Goal: Task Accomplishment & Management: Manage account settings

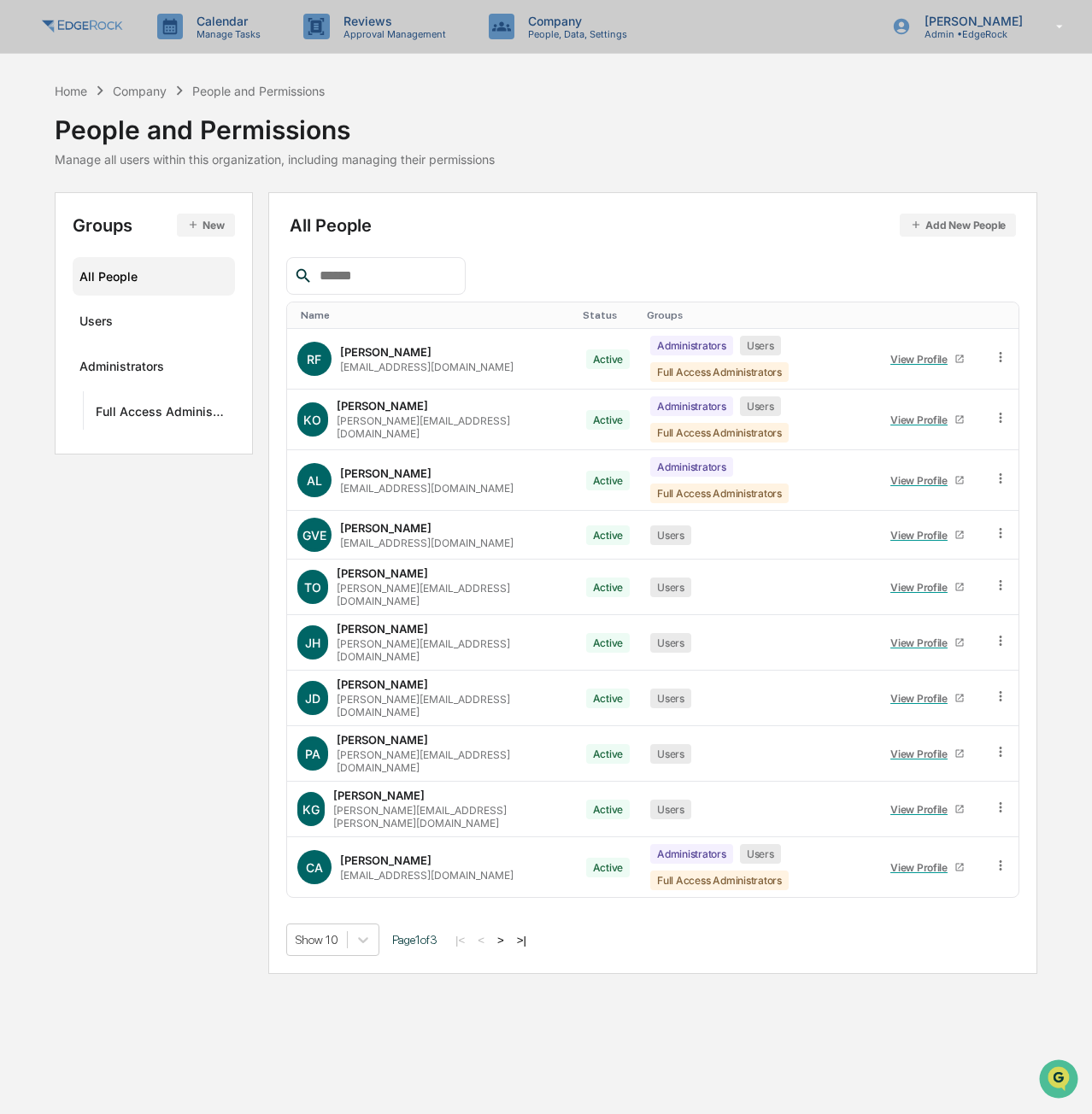
click at [504, 933] on button ">" at bounding box center [500, 940] width 17 height 14
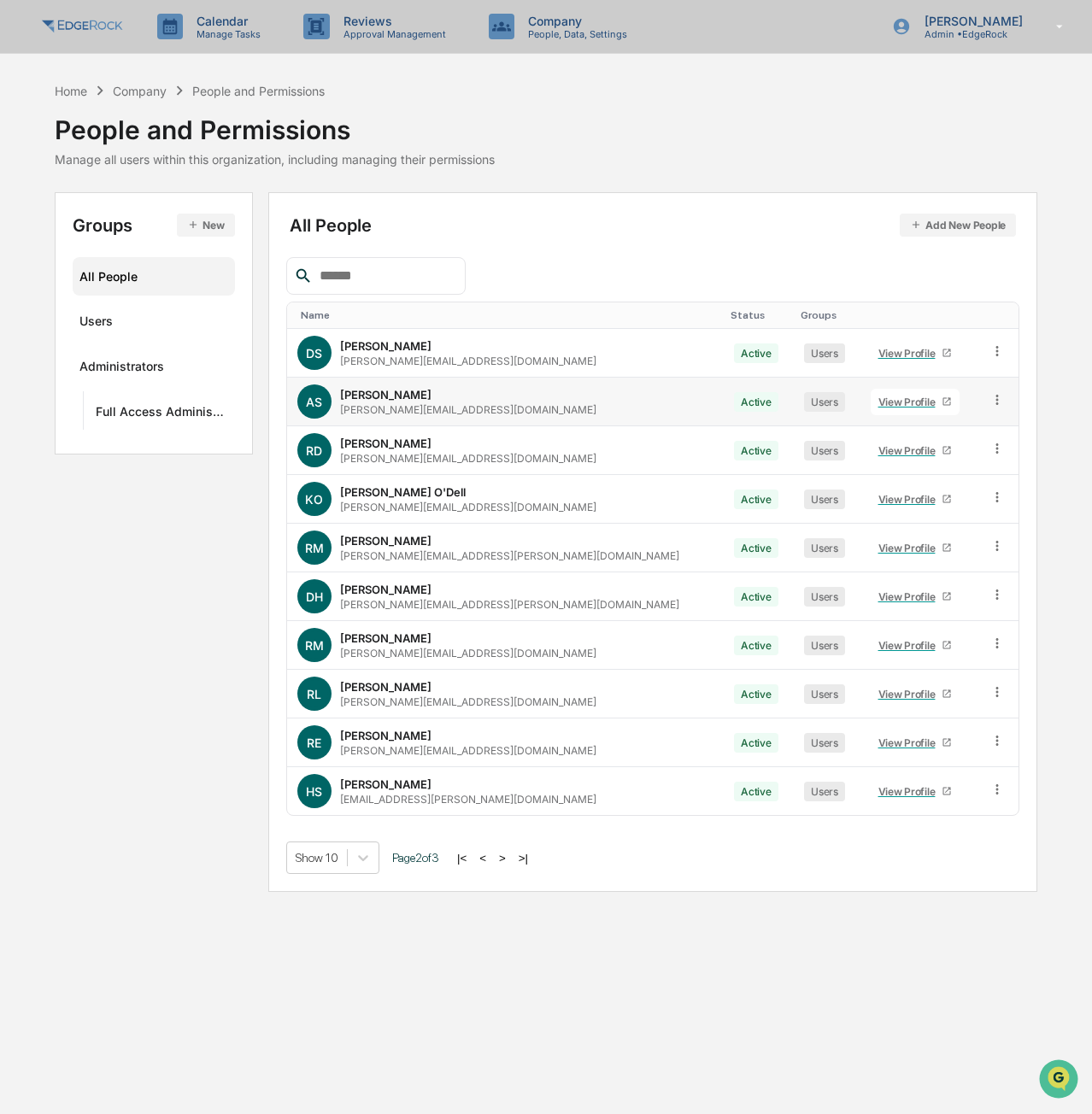
click at [998, 402] on td at bounding box center [999, 402] width 39 height 49
click at [989, 398] on icon at bounding box center [997, 400] width 16 height 16
click at [927, 499] on div "Change Name/Email" at bounding box center [917, 495] width 147 height 20
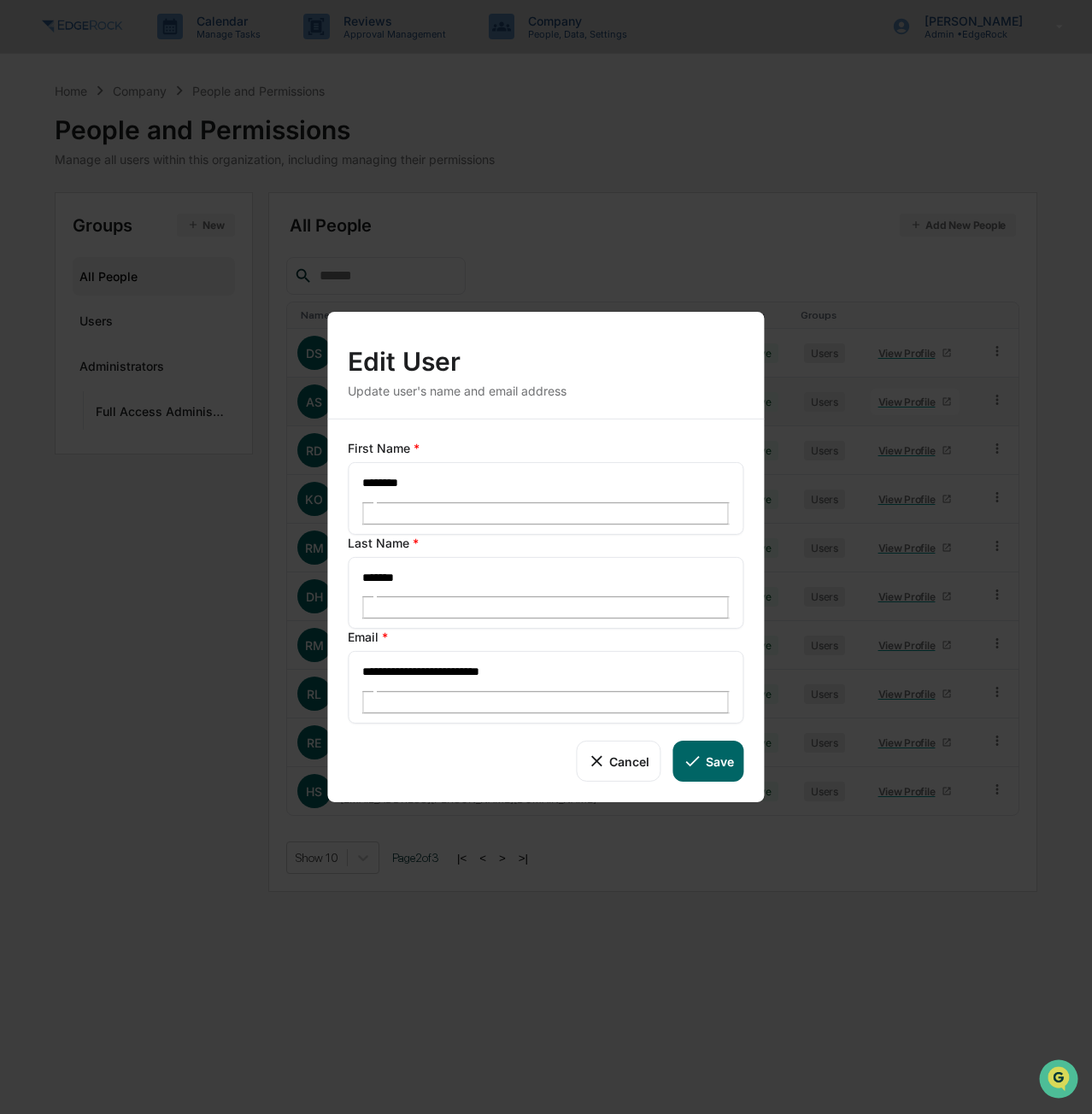
drag, startPoint x: 407, startPoint y: 631, endPoint x: 427, endPoint y: 635, distance: 20.4
click at [407, 660] on input "**********" at bounding box center [422, 671] width 123 height 22
click at [709, 741] on button "Save" at bounding box center [708, 761] width 71 height 41
type input "**********"
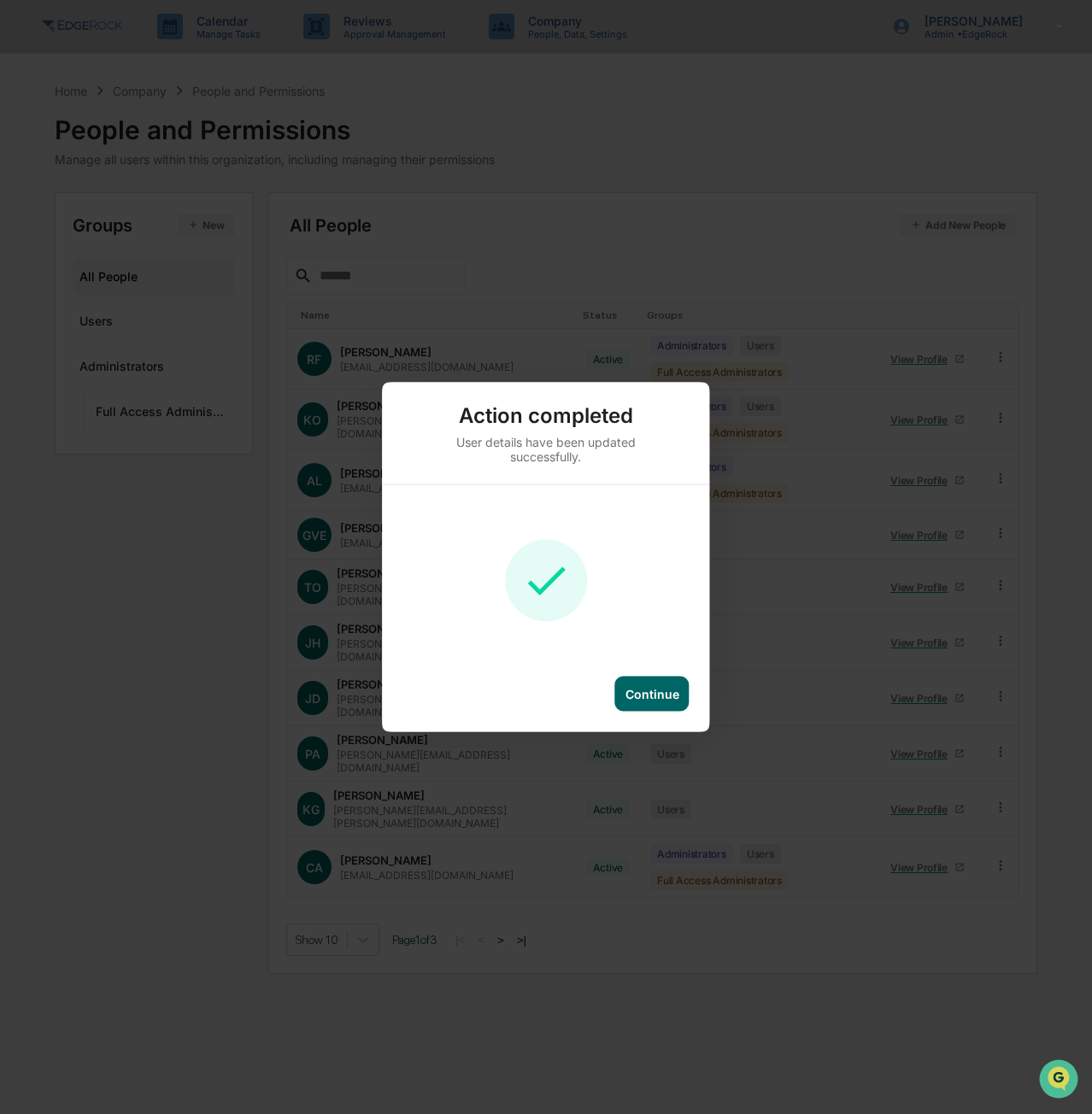
click at [621, 689] on div "Continue" at bounding box center [651, 694] width 74 height 35
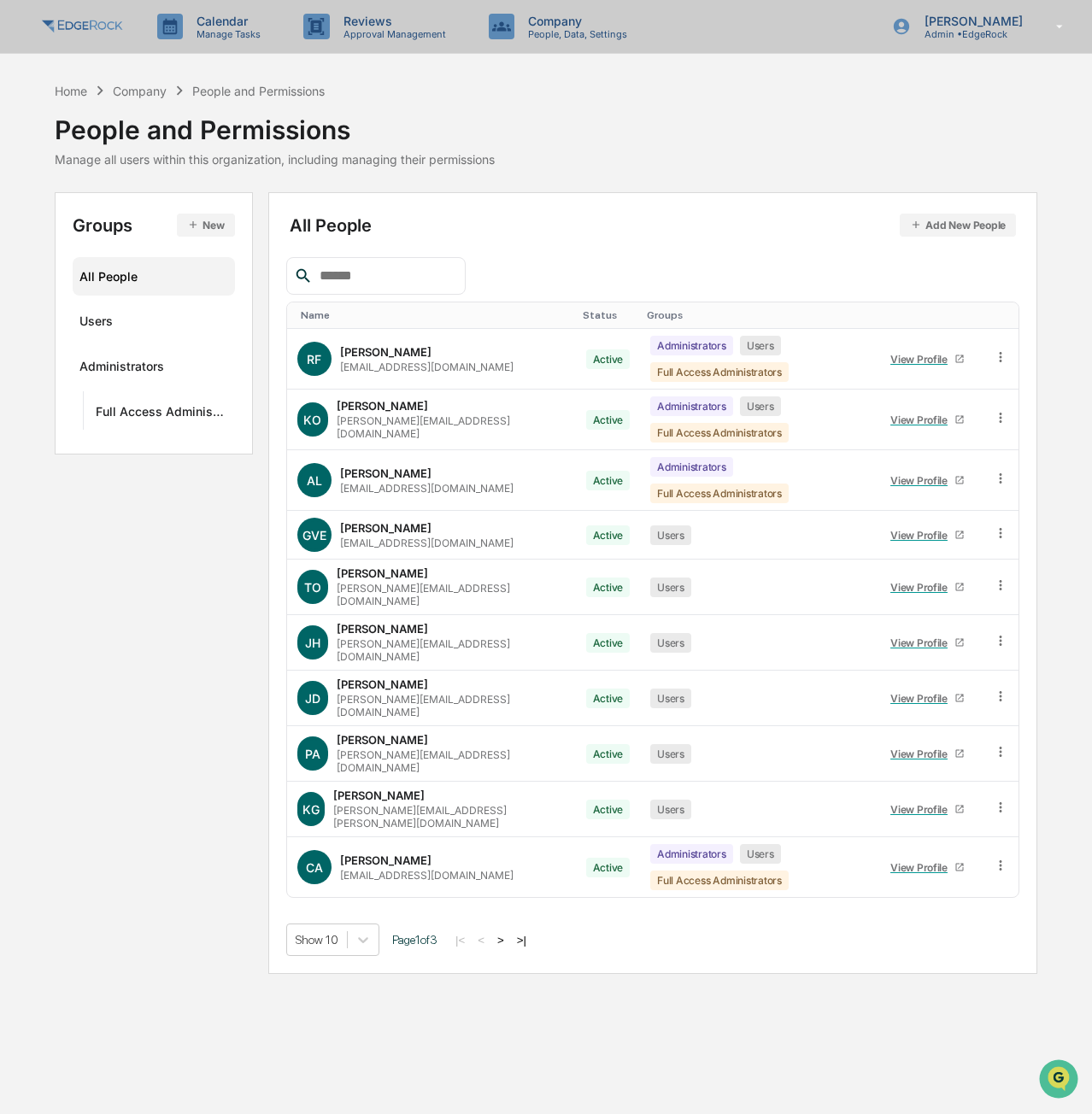
click at [509, 933] on button ">" at bounding box center [500, 940] width 17 height 14
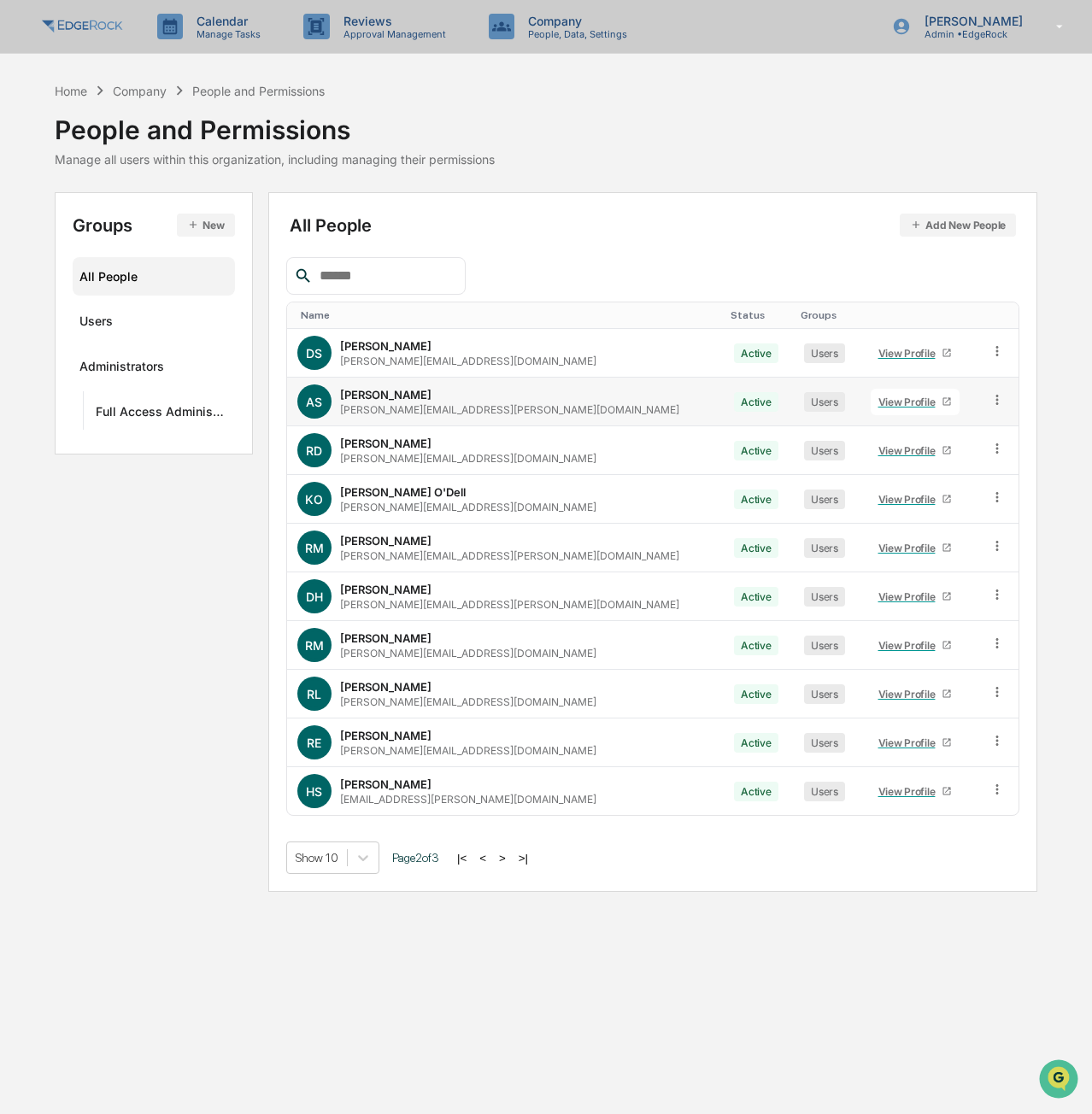
click at [996, 395] on icon at bounding box center [997, 399] width 3 height 11
click at [935, 530] on div "Reset Password" at bounding box center [917, 530] width 147 height 20
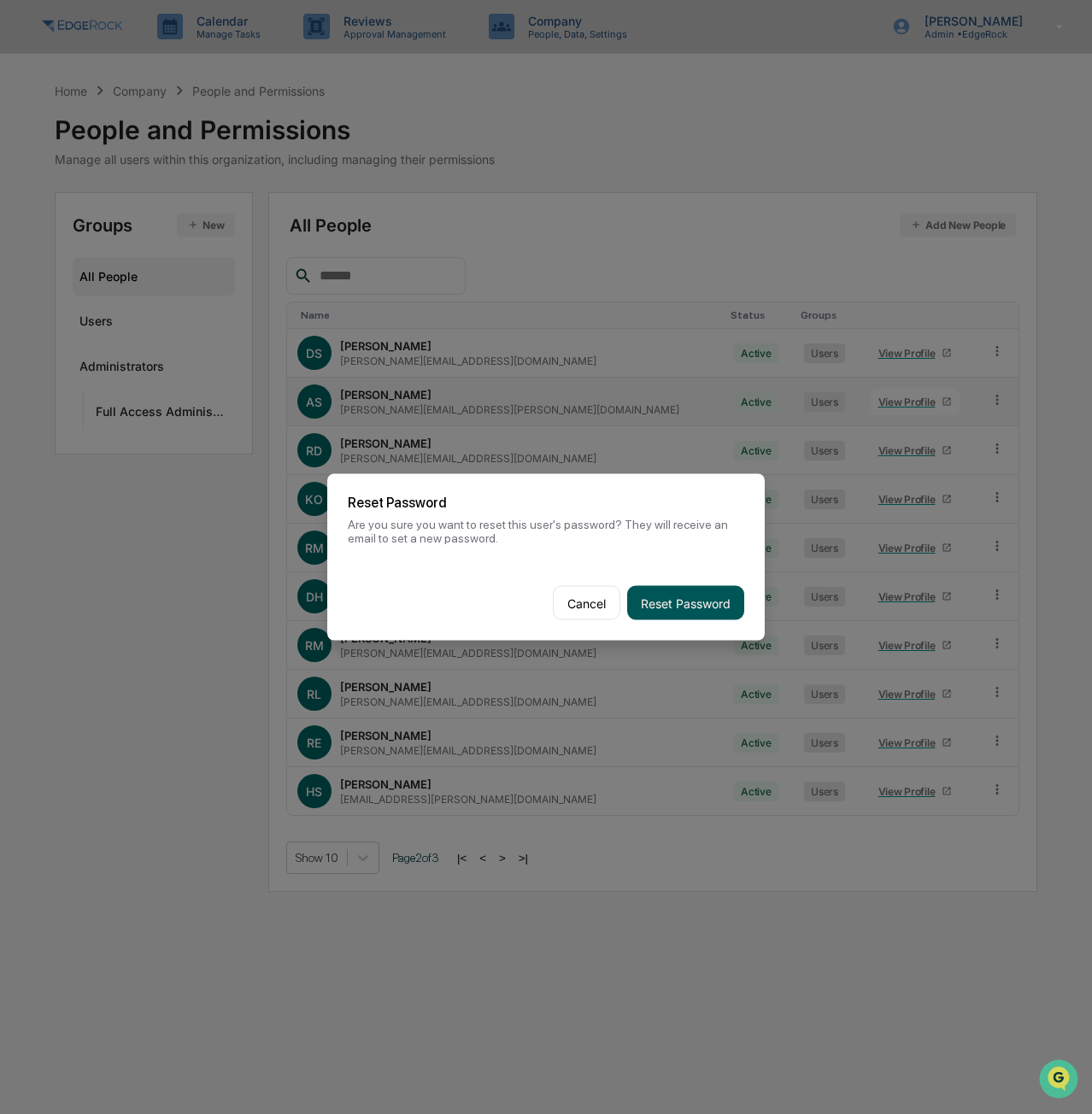
click at [698, 586] on button "Reset Password" at bounding box center [686, 603] width 117 height 35
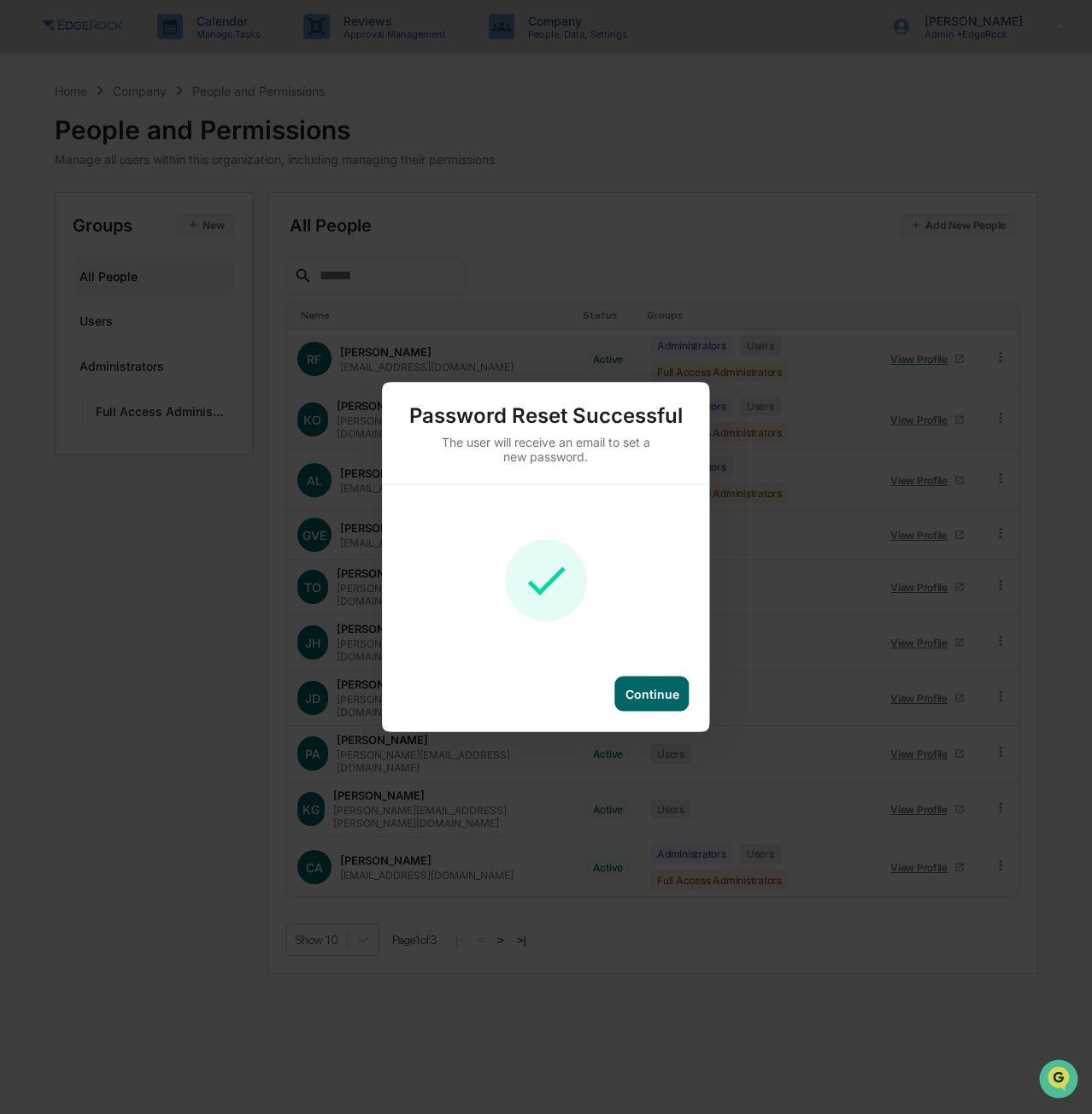
click at [654, 705] on div "Continue" at bounding box center [651, 694] width 74 height 35
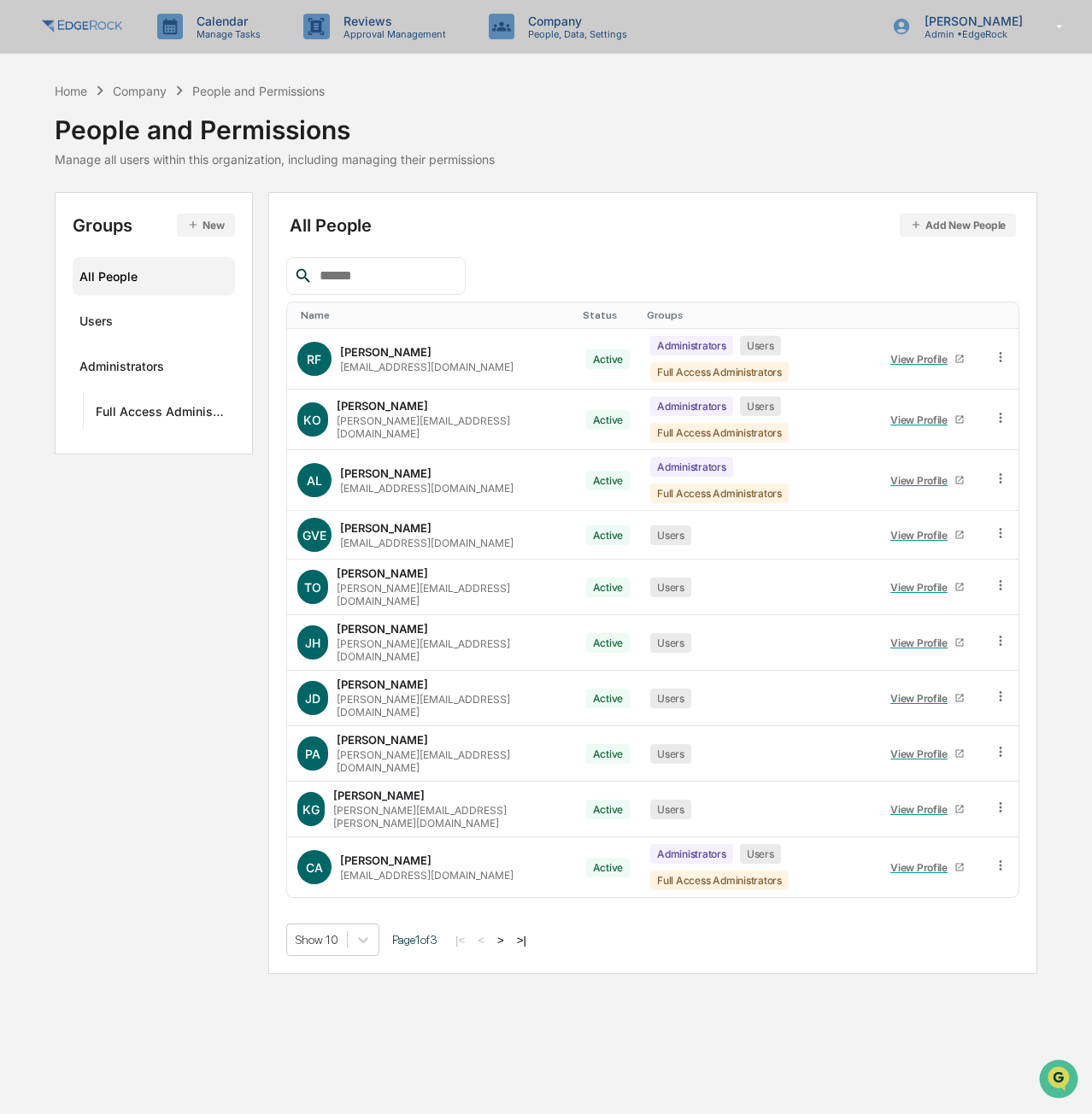
click at [505, 933] on button ">" at bounding box center [500, 940] width 17 height 14
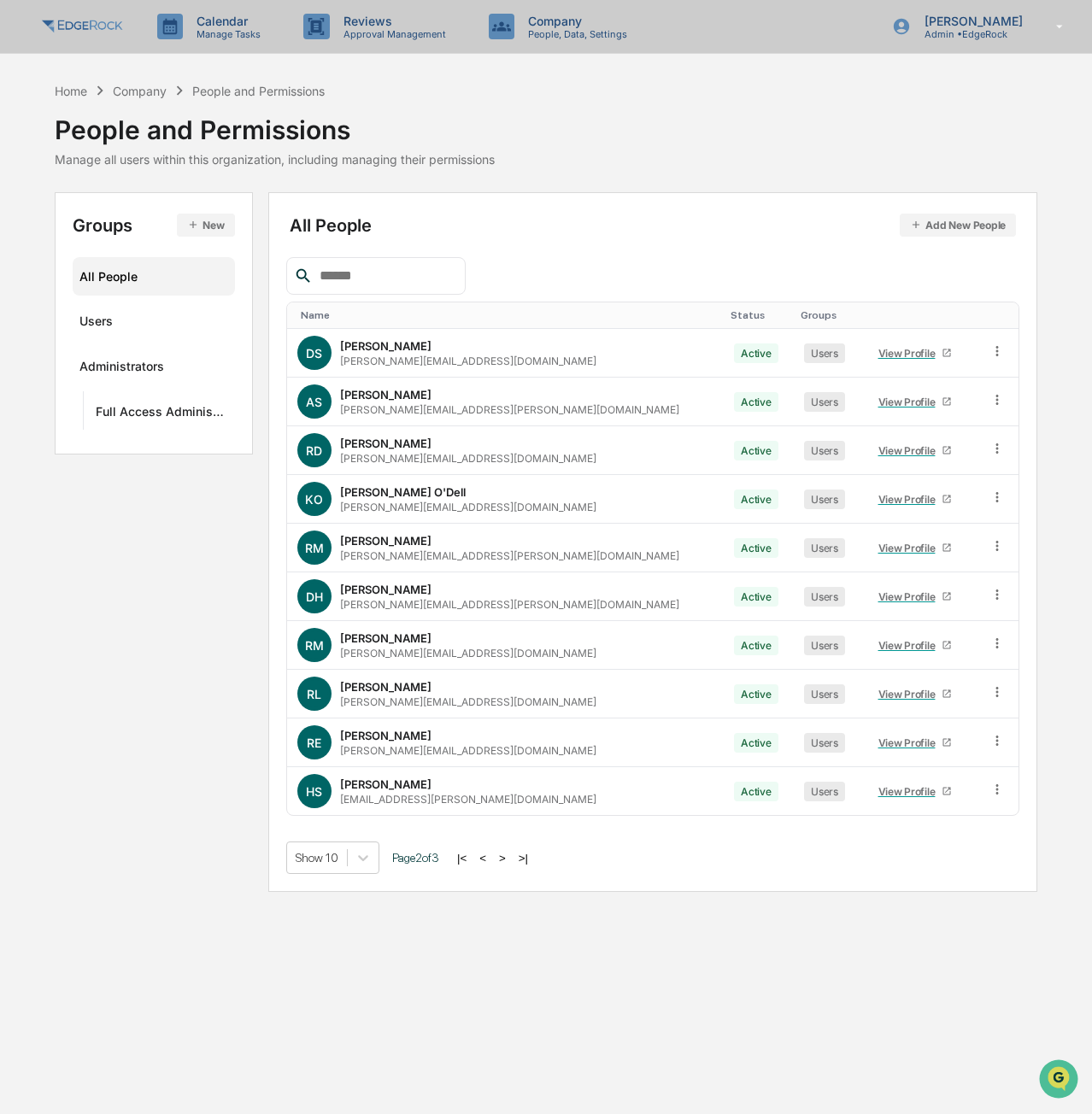
click at [509, 858] on button ">" at bounding box center [502, 857] width 17 height 14
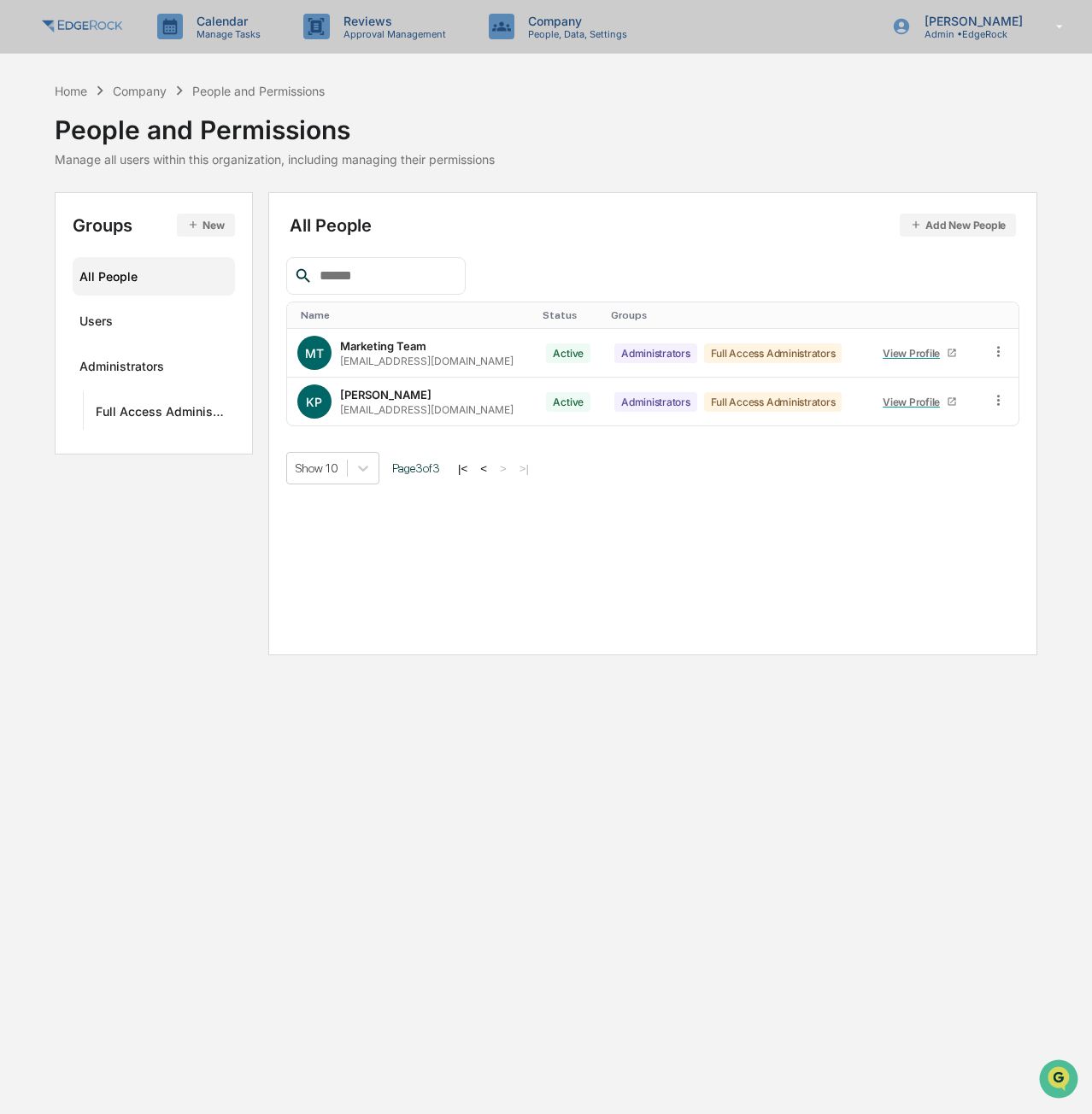
click at [490, 467] on button "<" at bounding box center [484, 468] width 17 height 14
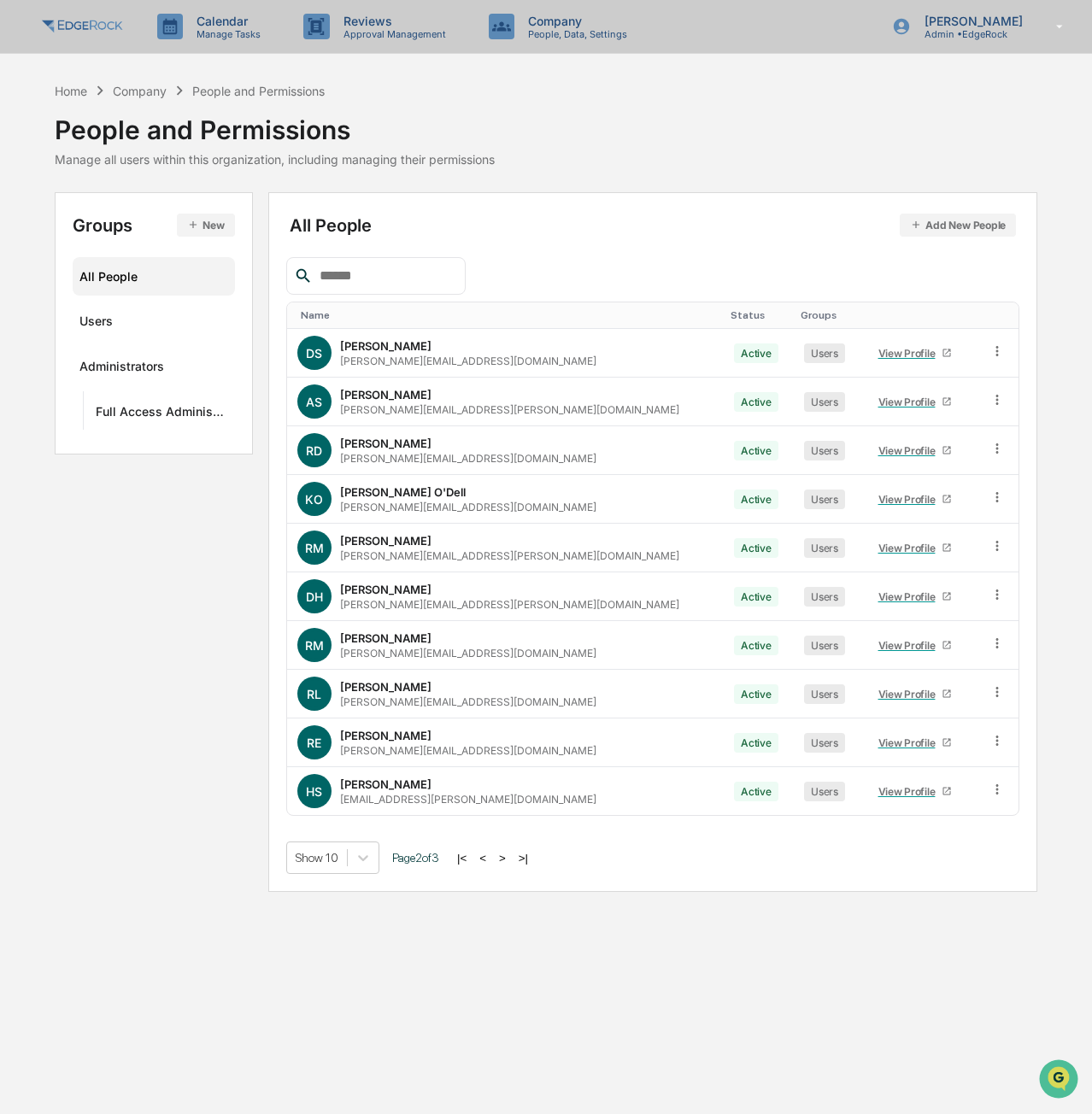
click at [492, 858] on button "<" at bounding box center [483, 857] width 17 height 14
